Goal: Transaction & Acquisition: Purchase product/service

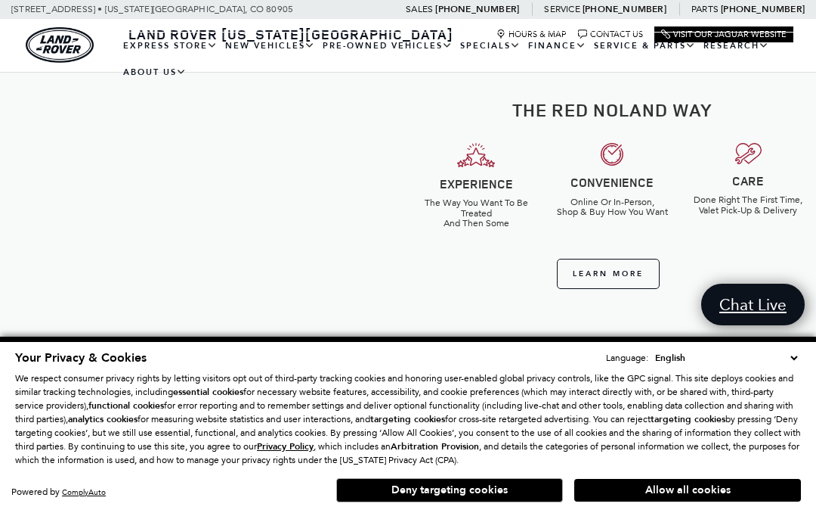
scroll to position [393, 0]
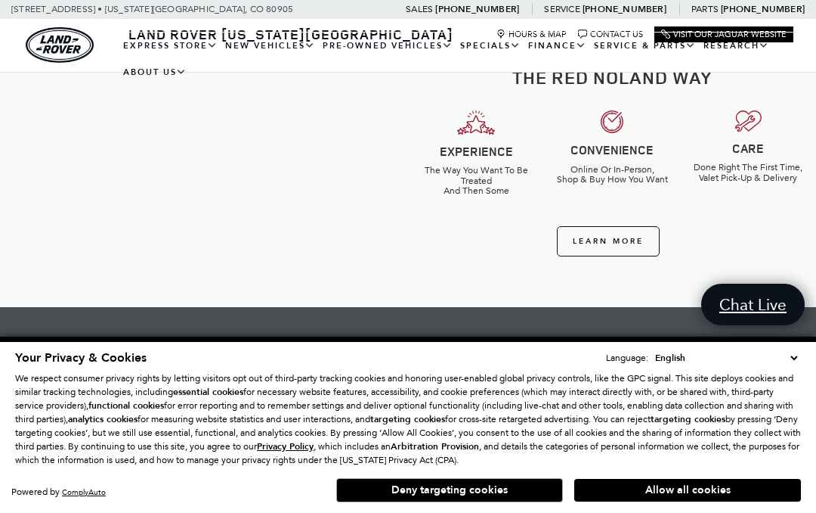
click at [446, 502] on button "Deny targeting cookies" at bounding box center [449, 490] width 227 height 24
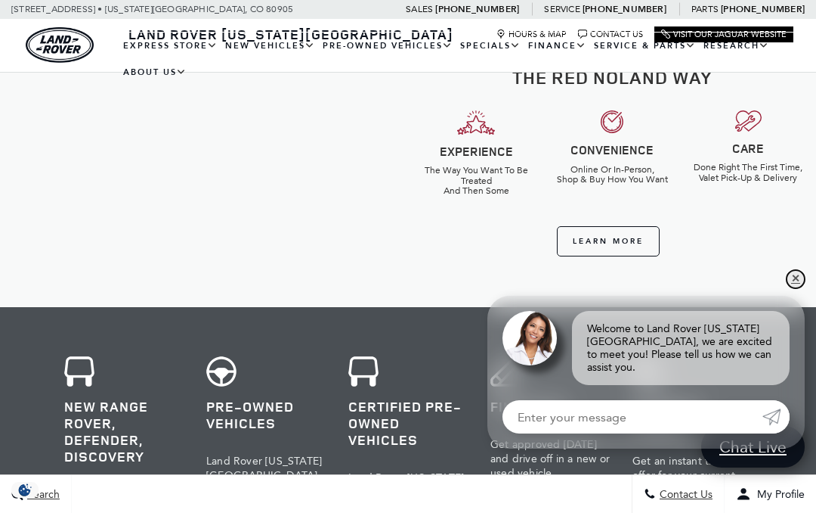
click at [794, 288] on link "✕" at bounding box center [796, 279] width 18 height 18
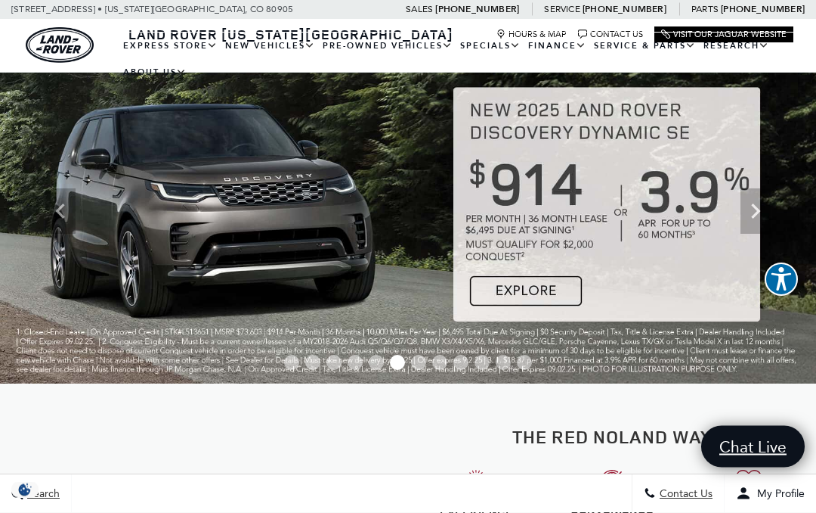
scroll to position [0, 0]
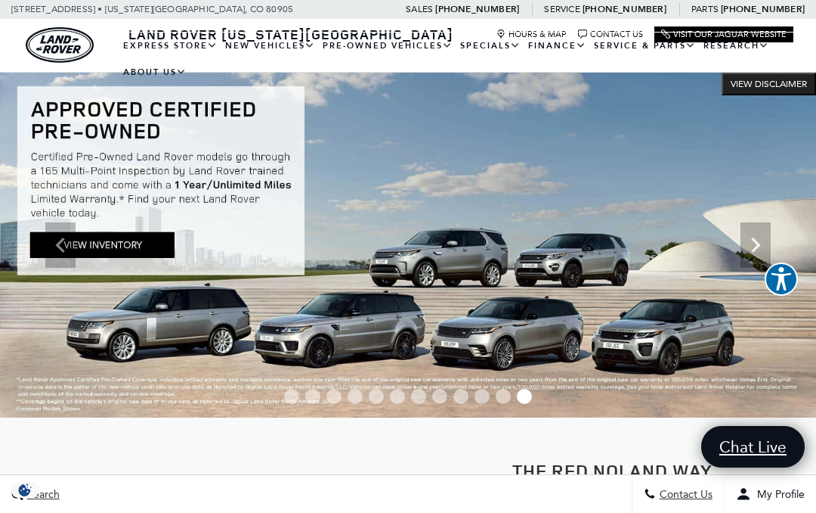
click at [0, 0] on link "View Certified Pre-Owned" at bounding box center [0, 0] width 0 height 0
